Goal: Check status

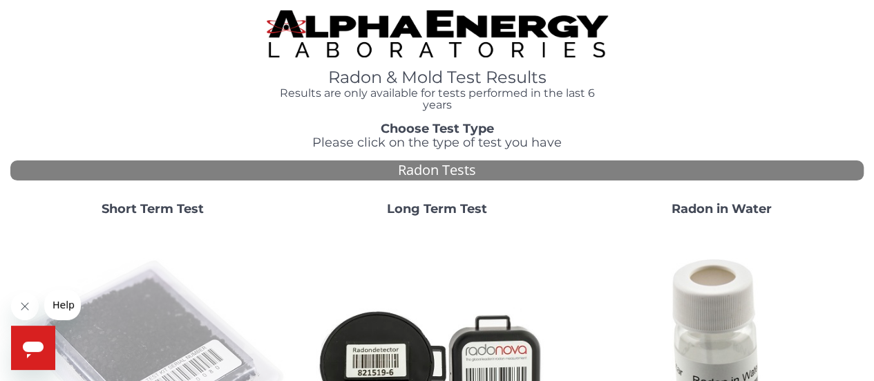
click at [171, 323] on img at bounding box center [153, 364] width 274 height 274
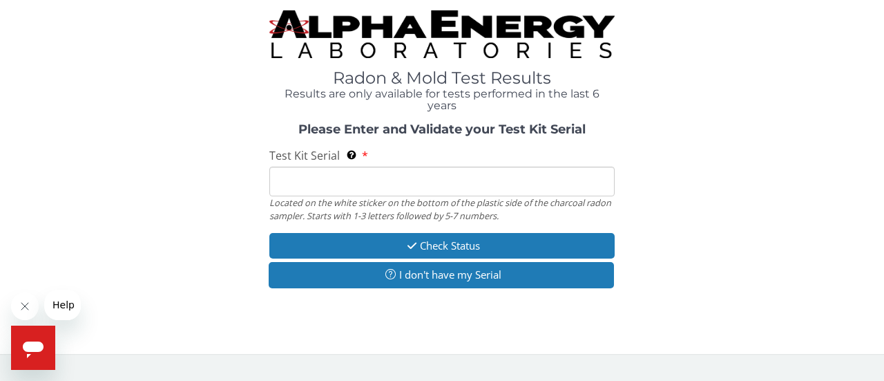
click at [351, 187] on input "Test Kit Serial Located on the white sticker on the bottom of the plastic side …" at bounding box center [441, 181] width 345 height 30
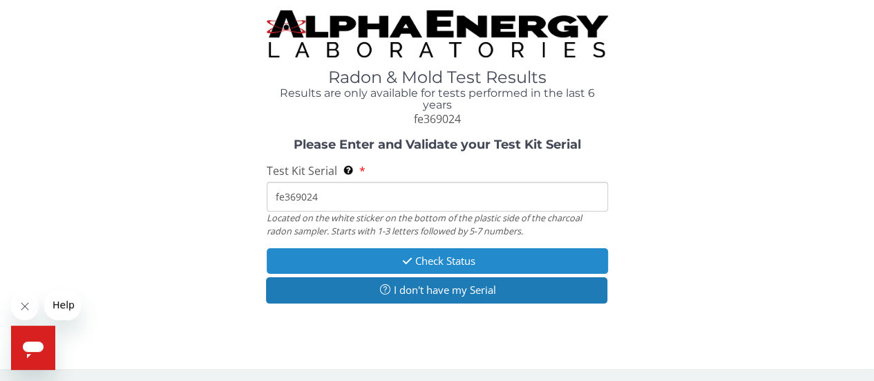
type input "fe369024"
click at [439, 259] on button "Check Status" at bounding box center [437, 261] width 341 height 26
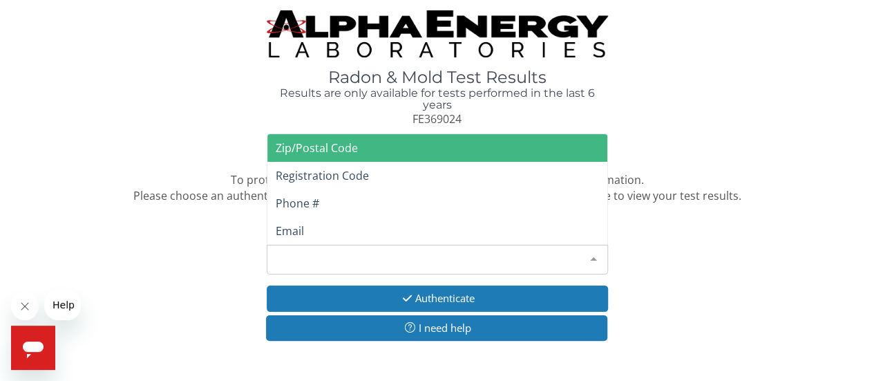
click at [595, 255] on div at bounding box center [594, 258] width 28 height 26
click at [527, 151] on span "Zip/Postal Code" at bounding box center [437, 148] width 340 height 28
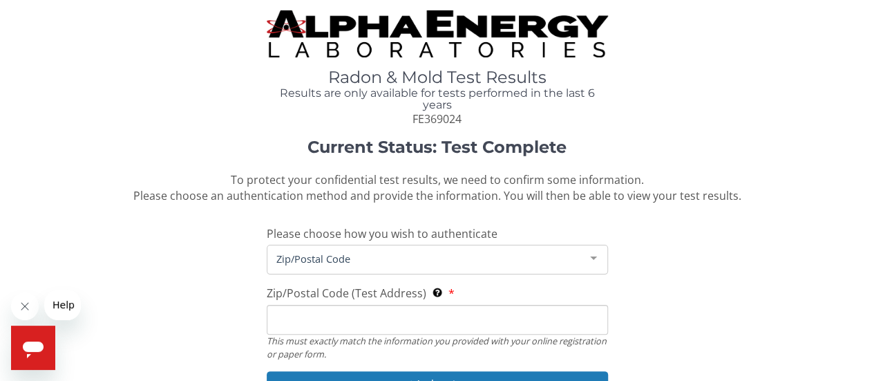
click at [420, 325] on input "Zip/Postal Code (Test Address) This must exactly match the information you prov…" at bounding box center [437, 320] width 341 height 30
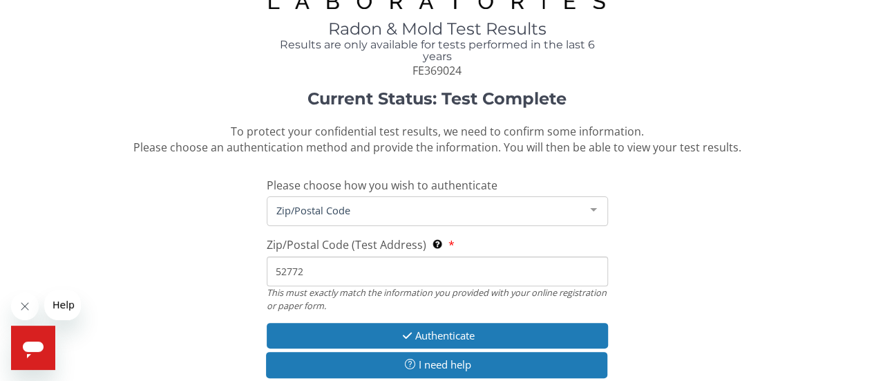
scroll to position [54, 0]
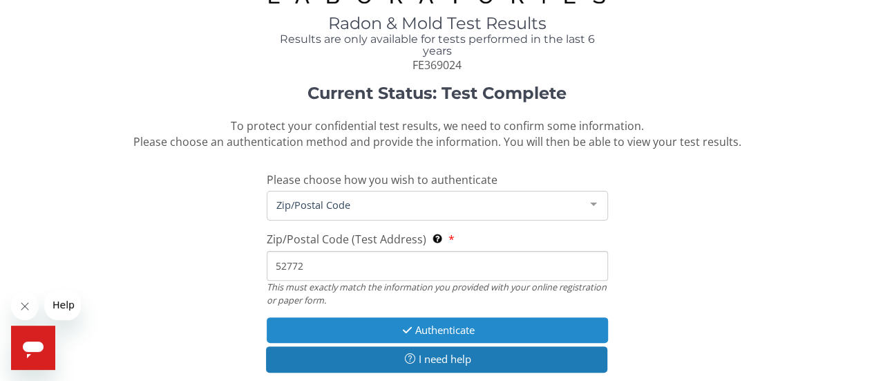
type input "52772"
click at [542, 329] on button "Authenticate" at bounding box center [437, 330] width 341 height 26
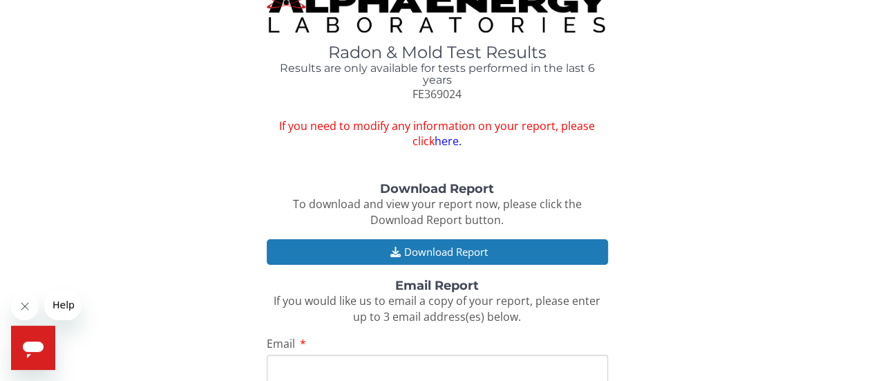
scroll to position [1, 0]
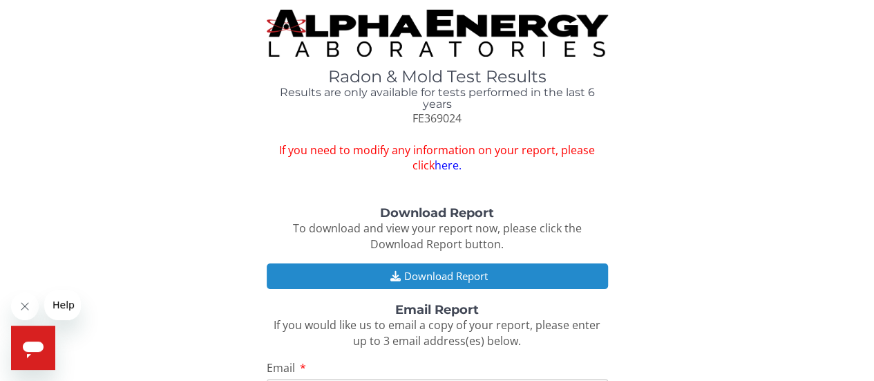
click at [470, 281] on button "Download Report" at bounding box center [437, 276] width 341 height 26
